Goal: Check status: Check status

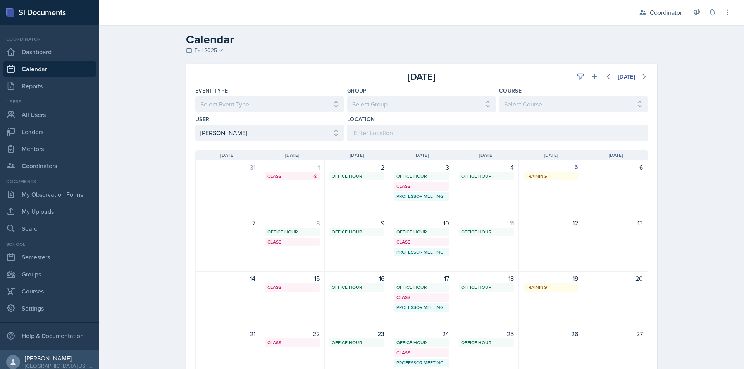
select select "2c96bd30-d78e-4fed-960a-654ec0017981"
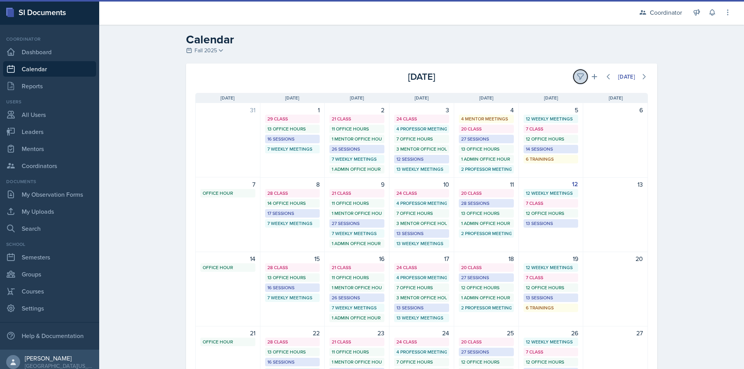
click at [577, 79] on icon at bounding box center [580, 77] width 6 height 6
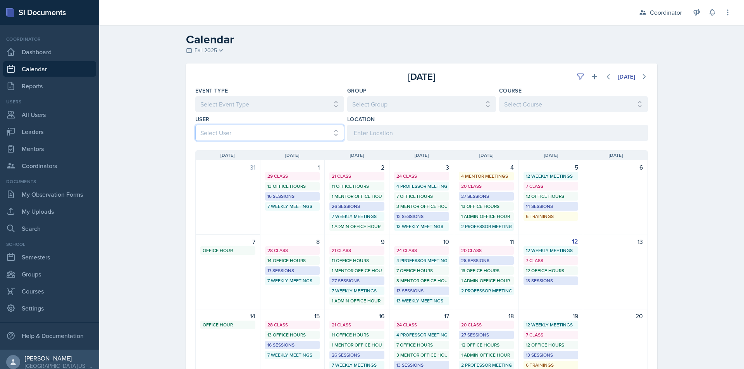
click at [280, 137] on select "Select User All [PERSON_NAME] [PERSON_NAME] [PERSON_NAME] [PERSON_NAME] [PERSON…" at bounding box center [269, 133] width 149 height 16
select select "b6c16a9a-8a2b-462d-a4c6-7a1d65e1fe9d"
click at [195, 125] on select "Select User All Adam McDougal Aley Perez Anna McGill Bella Clifton Bram O'Neil …" at bounding box center [269, 133] width 149 height 16
